Goal: Task Accomplishment & Management: Use online tool/utility

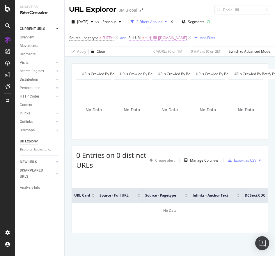
drag, startPoint x: 0, startPoint y: 0, endPoint x: 218, endPoint y: 38, distance: 221.6
click at [187, 38] on span "^.*[URL][DOMAIN_NAME]" at bounding box center [166, 38] width 42 height 8
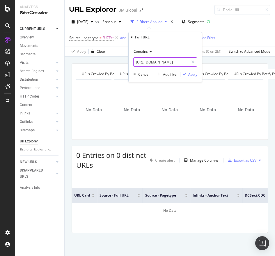
click at [165, 66] on input "[URL][DOMAIN_NAME]" at bounding box center [160, 61] width 55 height 9
paste input "[DOMAIN_NAME][URL]"
type input "[URL][DOMAIN_NAME]"
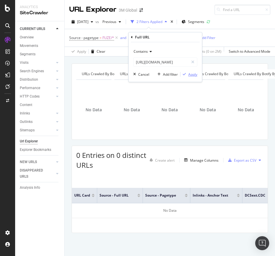
click at [190, 72] on div "Apply" at bounding box center [192, 74] width 9 height 5
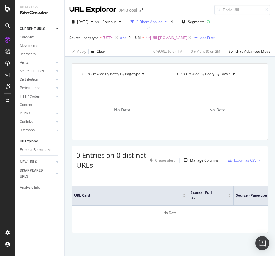
click at [187, 37] on span "^.*[URL][DOMAIN_NAME]" at bounding box center [166, 38] width 42 height 8
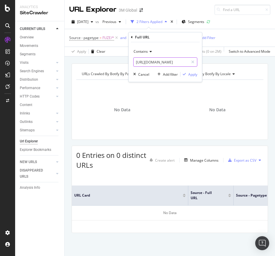
paste input "4"
click at [166, 63] on input "[URL][DOMAIN_NAME]" at bounding box center [160, 61] width 55 height 9
type input "[URL][DOMAIN_NAME]"
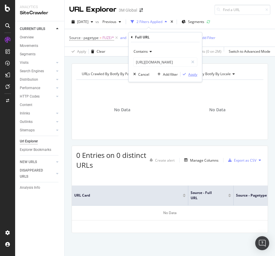
click at [192, 74] on div "Apply" at bounding box center [192, 74] width 9 height 5
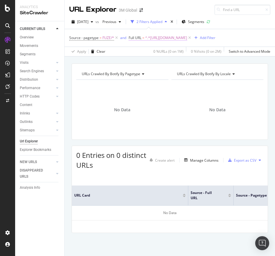
click at [171, 39] on span "^.*[URL][DOMAIN_NAME]" at bounding box center [166, 38] width 42 height 8
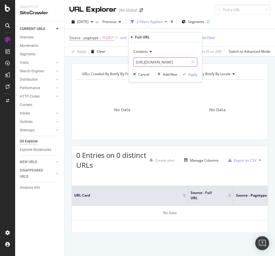
click at [177, 64] on input "[URL][DOMAIN_NAME]" at bounding box center [160, 61] width 55 height 9
paste input "9"
type input "[URL][DOMAIN_NAME]"
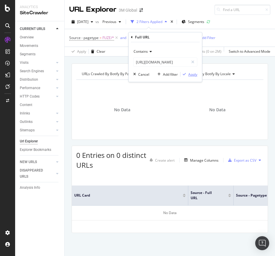
click at [187, 74] on div "button" at bounding box center [184, 73] width 8 height 3
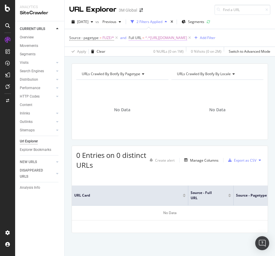
click at [187, 41] on span "^.*[URL][DOMAIN_NAME]" at bounding box center [166, 38] width 42 height 8
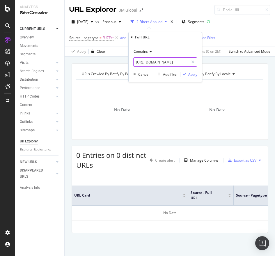
paste input ".[DOMAIN_NAME][URL]"
click at [178, 60] on input "[URL][DOMAIN_NAME]" at bounding box center [160, 61] width 55 height 9
type input "[URL][DOMAIN_NAME]"
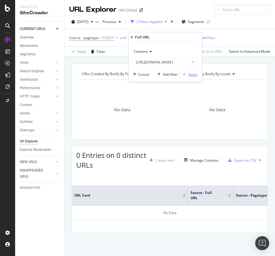
click at [194, 76] on div "Apply" at bounding box center [192, 74] width 9 height 5
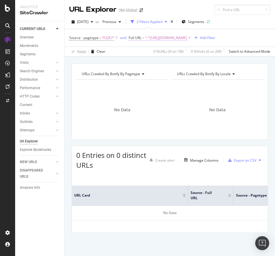
click at [163, 36] on span "^.*[URL][DOMAIN_NAME]" at bounding box center [166, 38] width 42 height 8
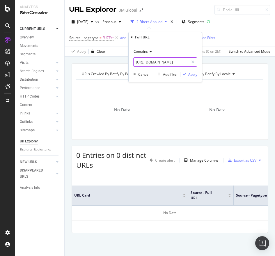
paste input "sg/3M/en_SG/p/dc/v100958159"
drag, startPoint x: 163, startPoint y: 62, endPoint x: 190, endPoint y: 77, distance: 31.1
click at [190, 77] on div "Contains [URL][DOMAIN_NAME] Cancel Add filter Apply" at bounding box center [165, 62] width 73 height 40
type input "[URL][DOMAIN_NAME]"
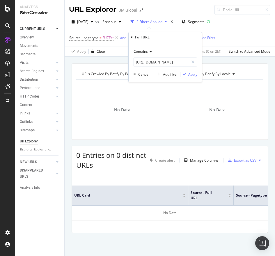
scroll to position [0, 0]
click at [190, 75] on div "Apply" at bounding box center [192, 74] width 9 height 5
